Goal: Task Accomplishment & Management: Complete application form

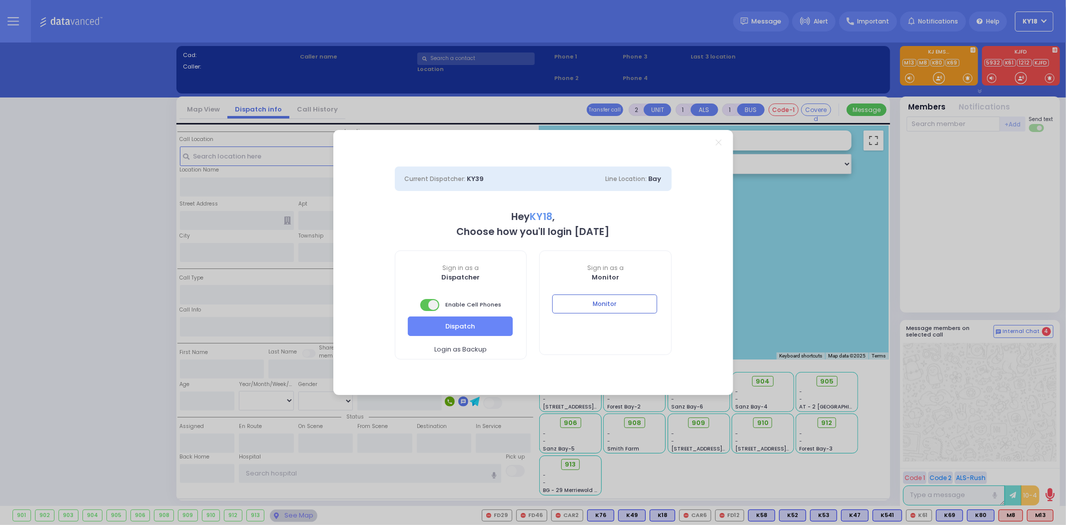
select select "4"
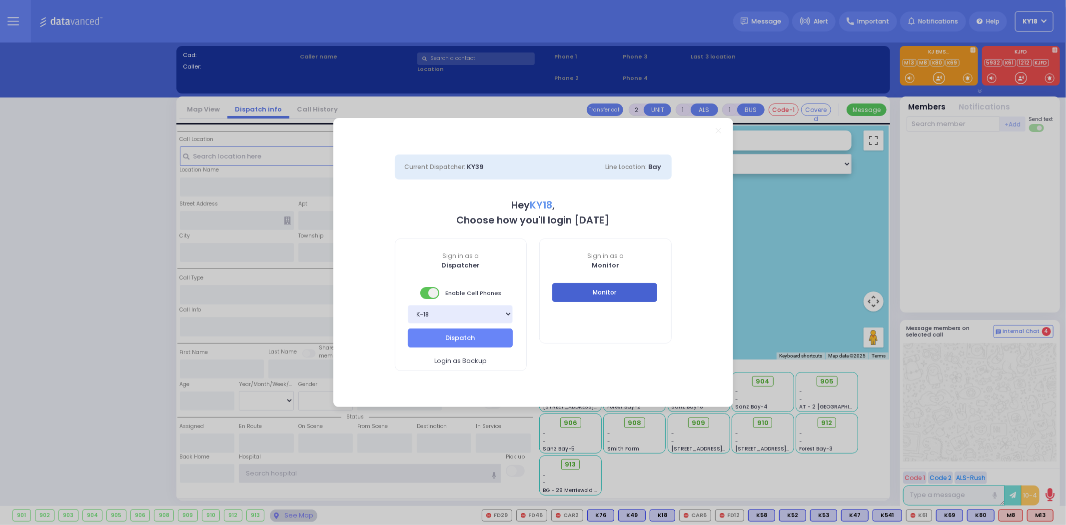
type input "ky18"
click at [578, 297] on button "Monitor" at bounding box center [604, 292] width 105 height 19
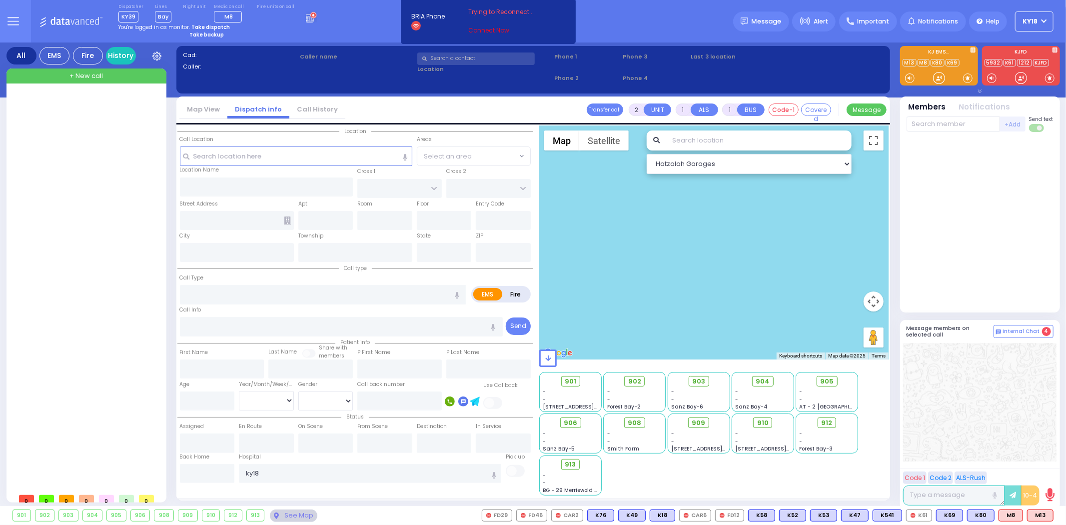
click at [488, 27] on link "Connect Now" at bounding box center [507, 30] width 79 height 9
click at [475, 29] on link "Connect Now" at bounding box center [507, 30] width 79 height 9
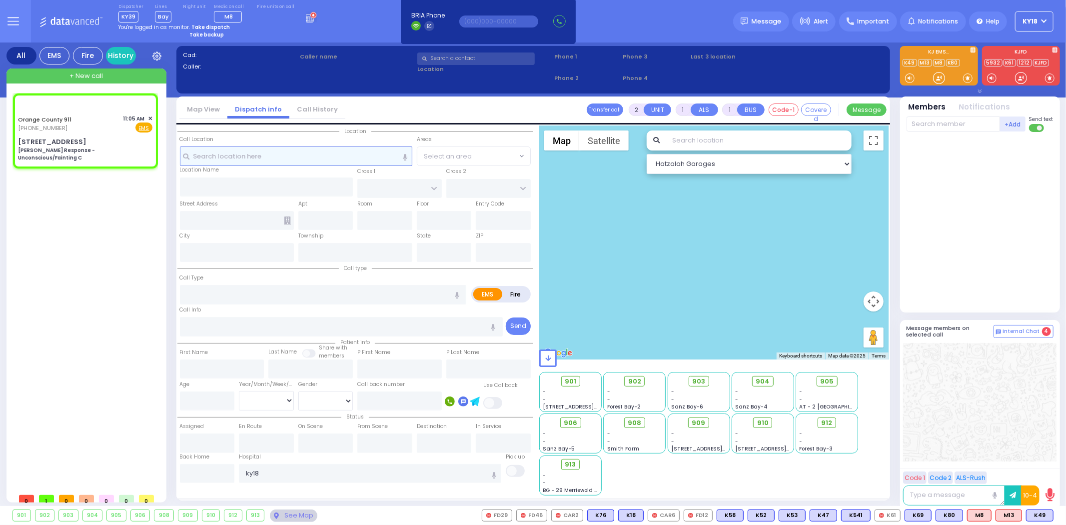
type input "6"
select select
type input "[PERSON_NAME] Response - Unconscious/Fainting C"
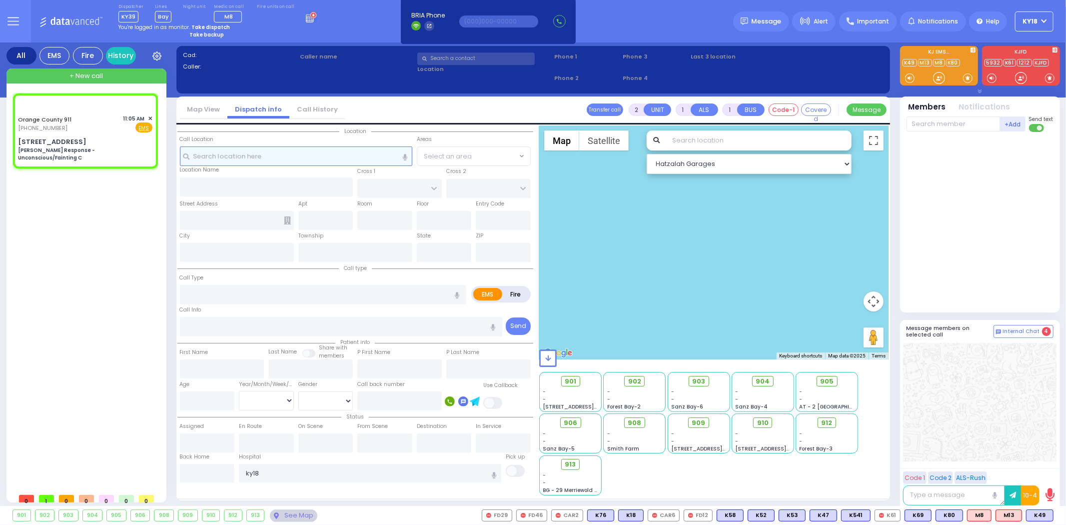
radio input "true"
type input "Nature: : [PERSON_NAME] Response - Unconscious/Fainting C Address: : [STREET_AD…"
select select
select select "Hatzalah Garages"
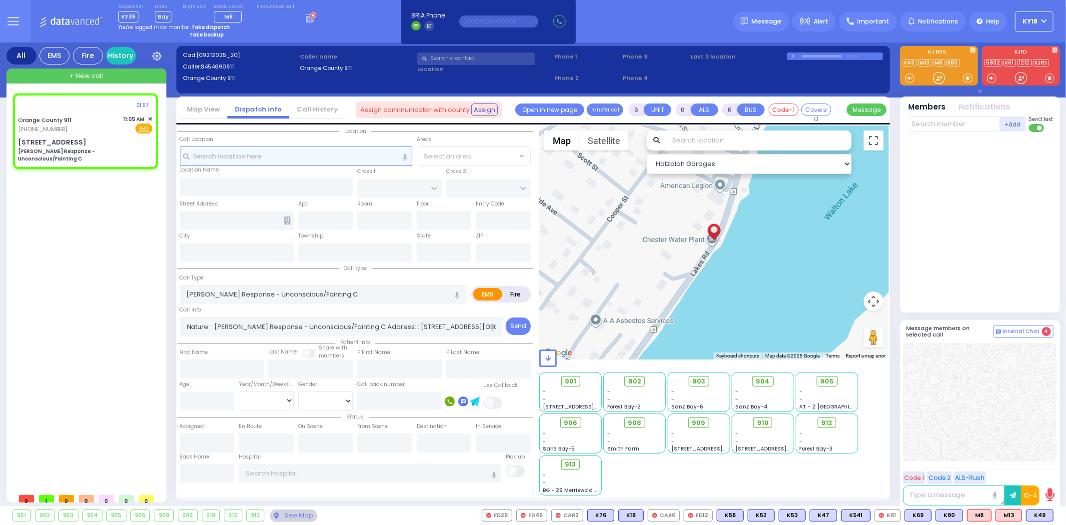
type input "[STREET_ADDRESS]"
type input "Monroe"
type input "[US_STATE]"
type input "10950"
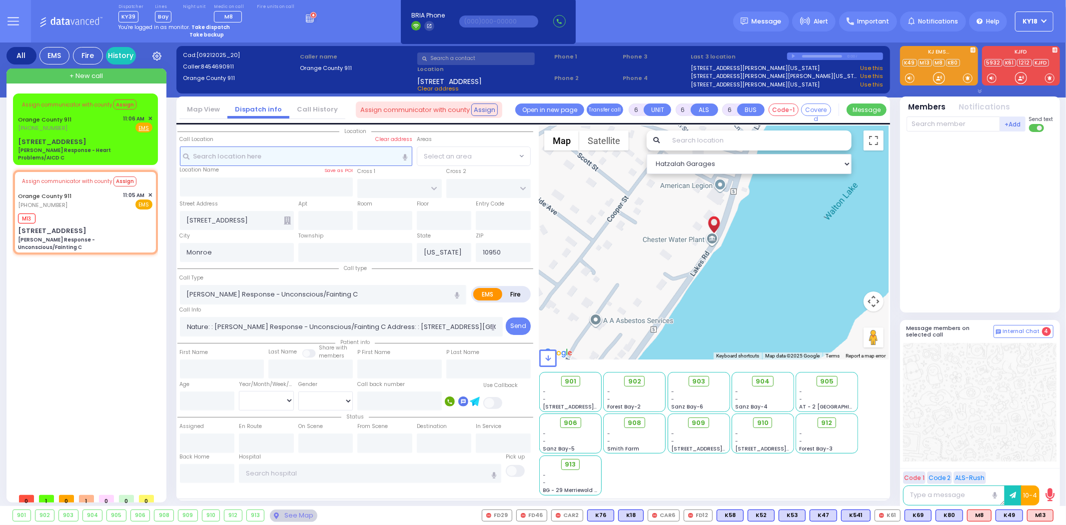
select select
radio input "true"
select select
type input "11:09"
select select "Hatzalah Garages"
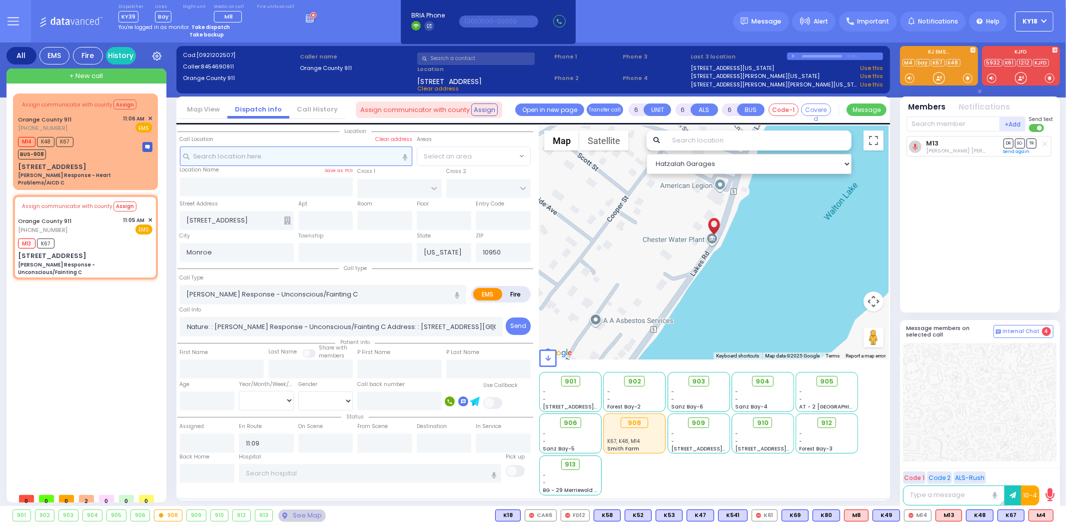
select select
radio input "true"
select select
select select "Hatzalah Garages"
select select
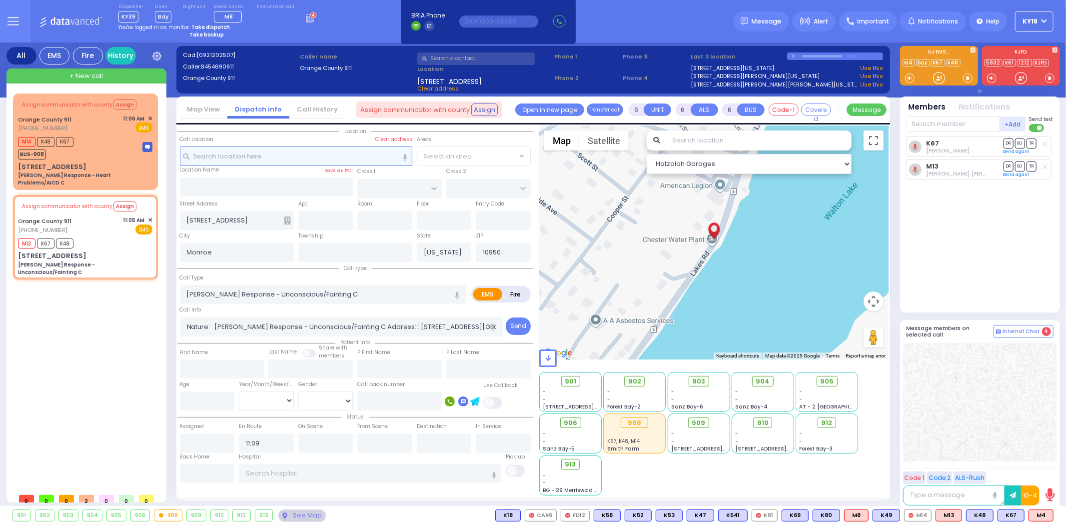
radio input "true"
select select
select select "Hatzalah Garages"
select select
radio input "true"
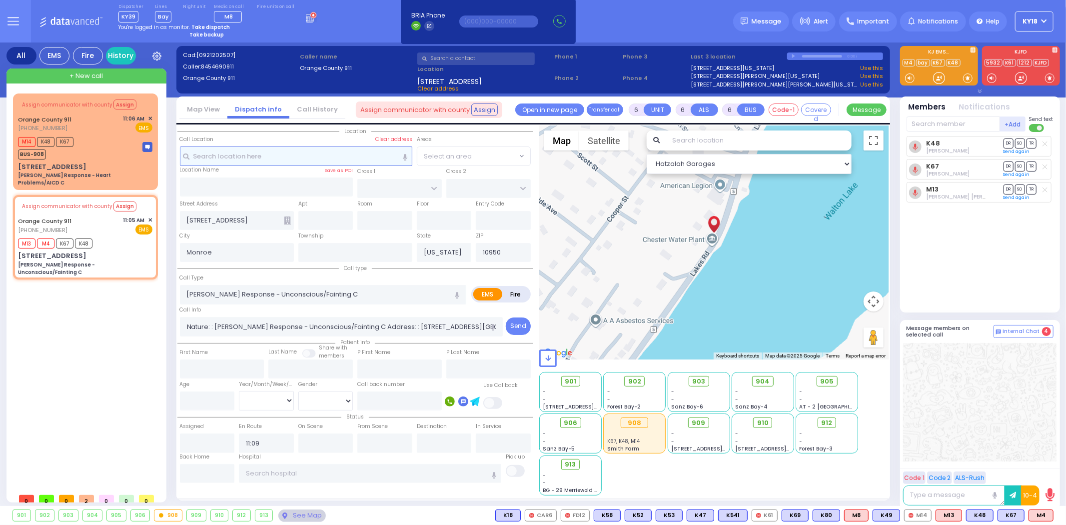
select select
select select "Hatzalah Garages"
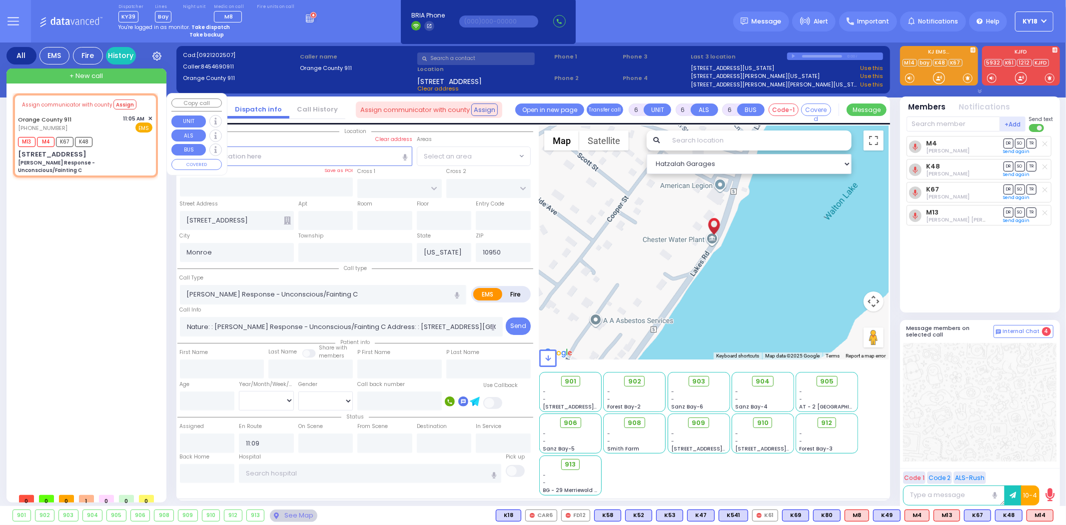
click at [130, 142] on div "M13 M4 K67 K48" at bounding box center [85, 140] width 134 height 12
select select
radio input "true"
select select
click at [130, 142] on div "M13 M4 K67 K48" at bounding box center [85, 140] width 134 height 12
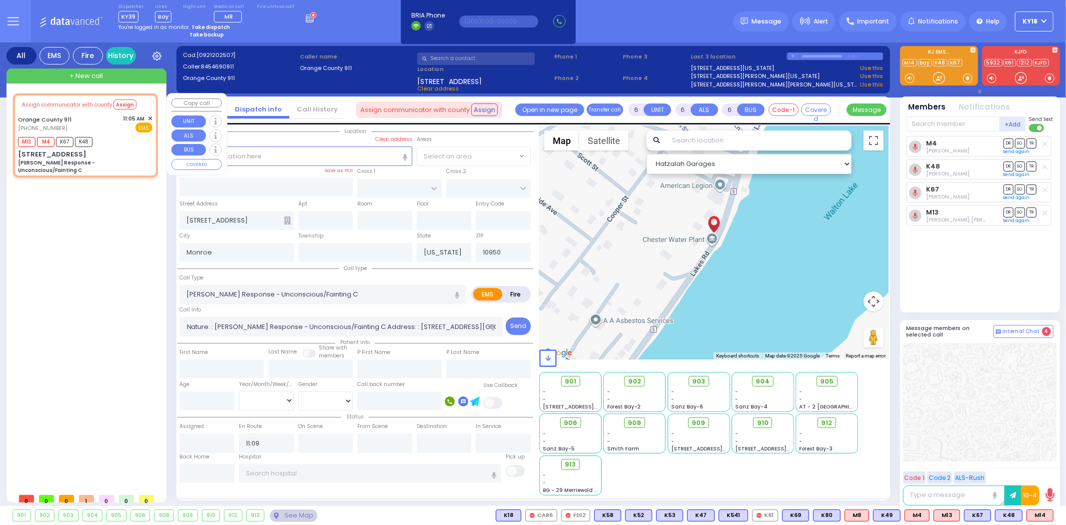
select select "Hatzalah Garages"
select select
radio input "true"
select select
select select "Hatzalah Garages"
